Goal: Navigation & Orientation: Find specific page/section

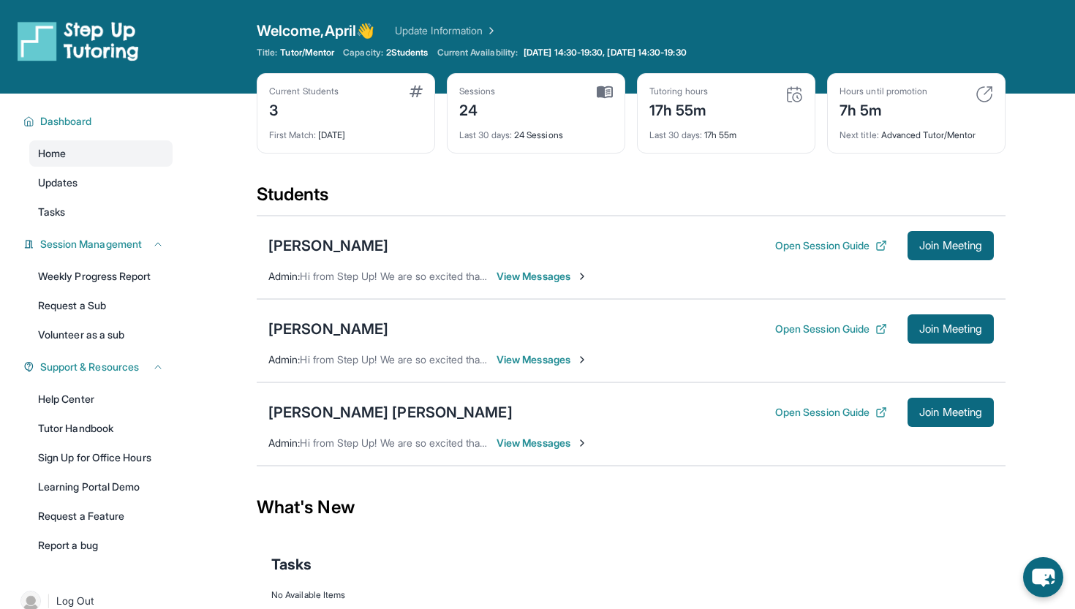
click at [220, 145] on main "Current Students 3 First Match : 1 month ago Sessions 24 Last 30 days : 24 Sess…" at bounding box center [631, 380] width 888 height 572
click at [250, 8] on div "Open sidebar Welcome, April 👋 Update Information Title: Tutor/Mentor Capacity: …" at bounding box center [537, 47] width 1075 height 94
click at [179, 94] on div "Dashboard Home Updates Tasks Session Management Weekly Progress Report Request …" at bounding box center [93, 332] width 187 height 477
